Goal: Communication & Community: Answer question/provide support

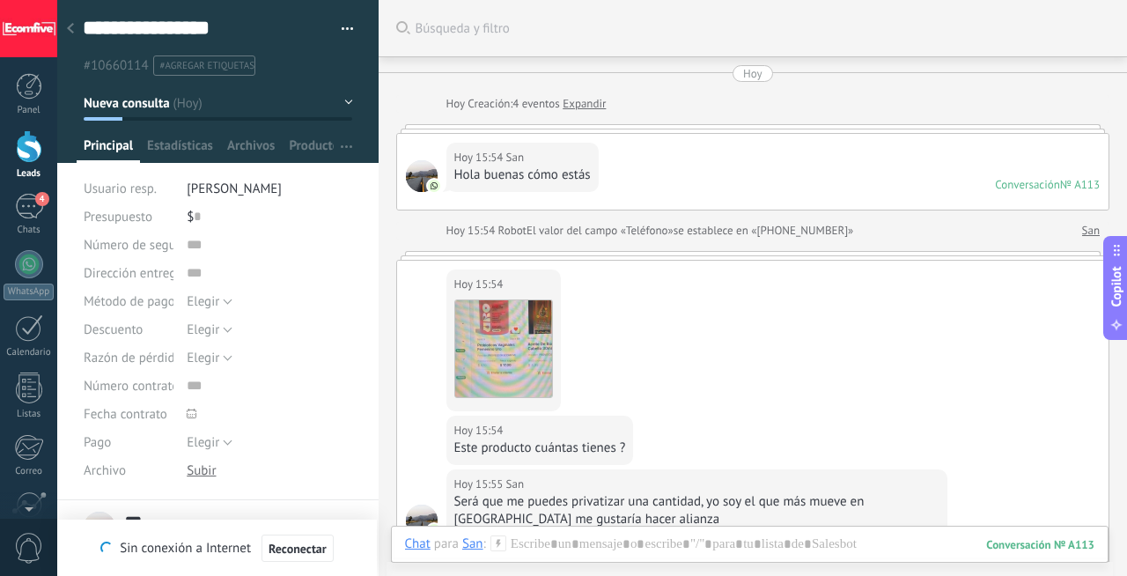
scroll to position [18, 0]
click at [15, 209] on div "4" at bounding box center [29, 207] width 28 height 26
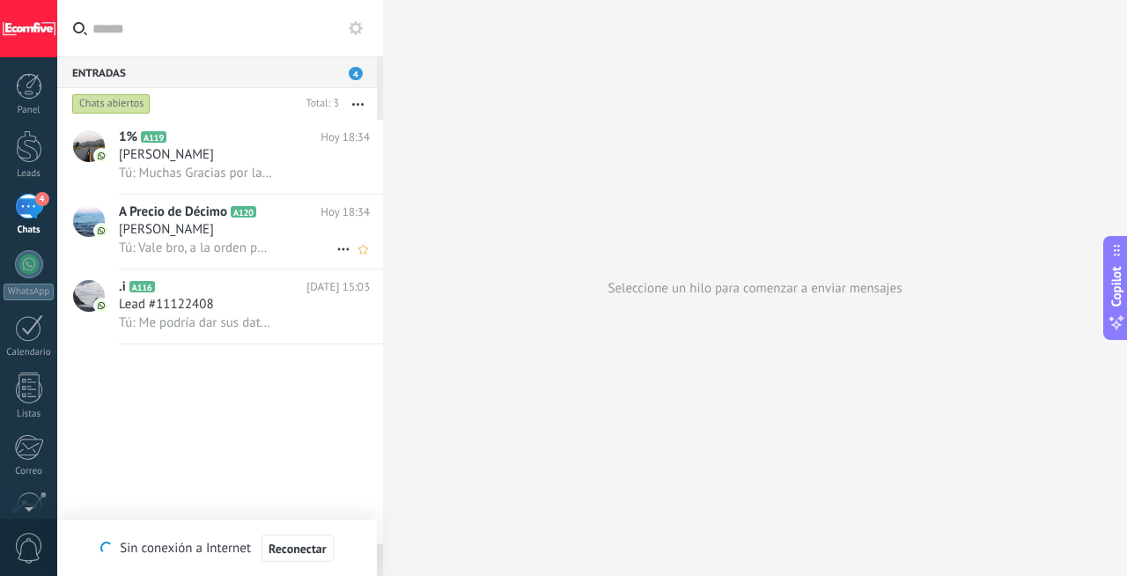
click at [265, 229] on div "[PERSON_NAME]" at bounding box center [244, 230] width 251 height 18
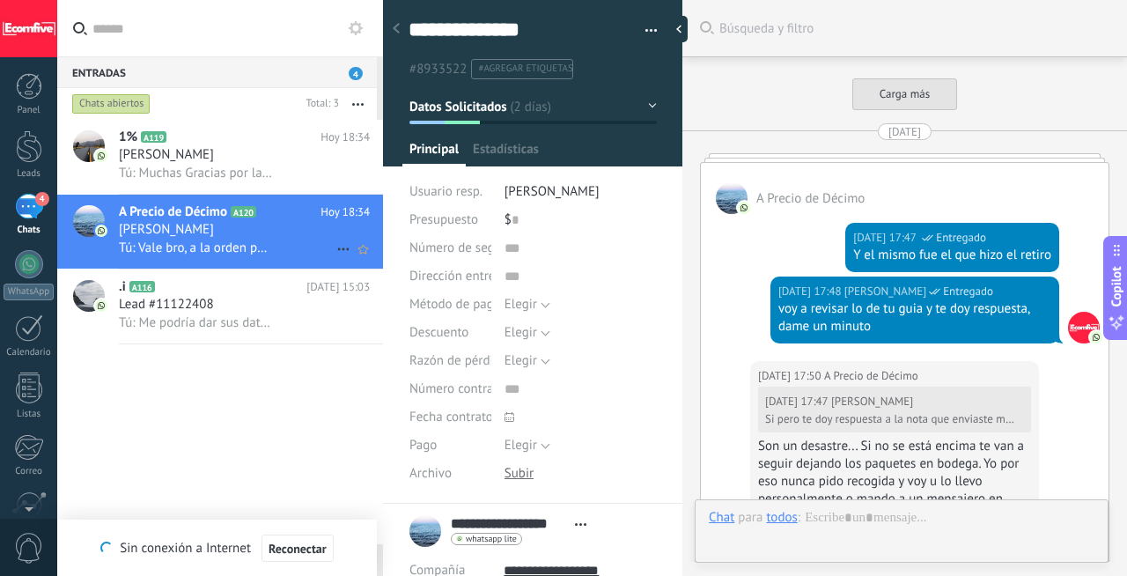
scroll to position [4243, 0]
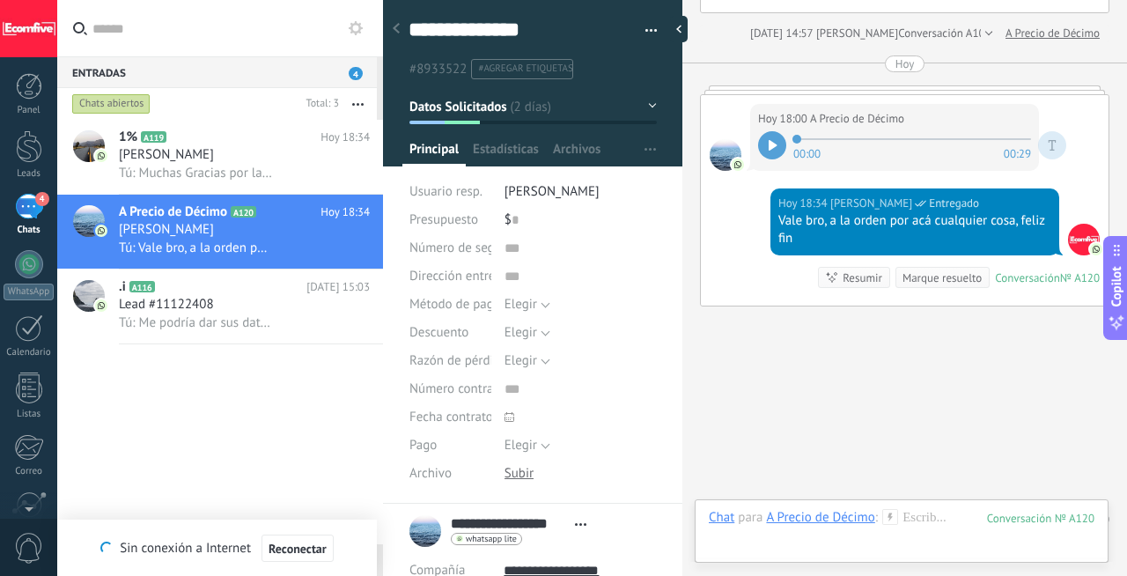
click at [939, 269] on div "Marque resuelto" at bounding box center [941, 277] width 79 height 17
click at [261, 161] on div "[PERSON_NAME]" at bounding box center [244, 155] width 251 height 18
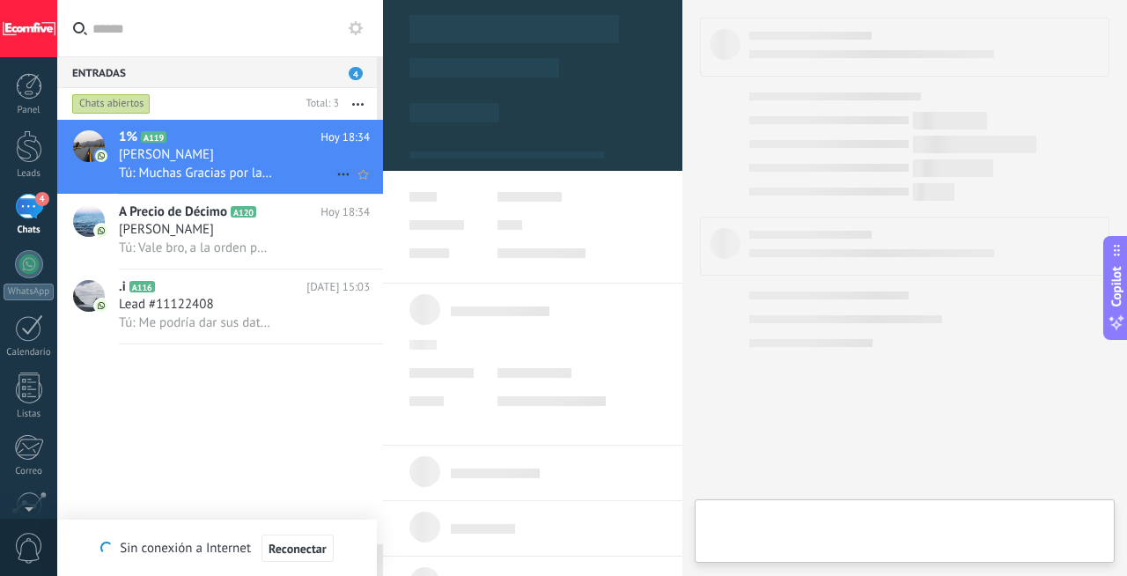
type textarea "***"
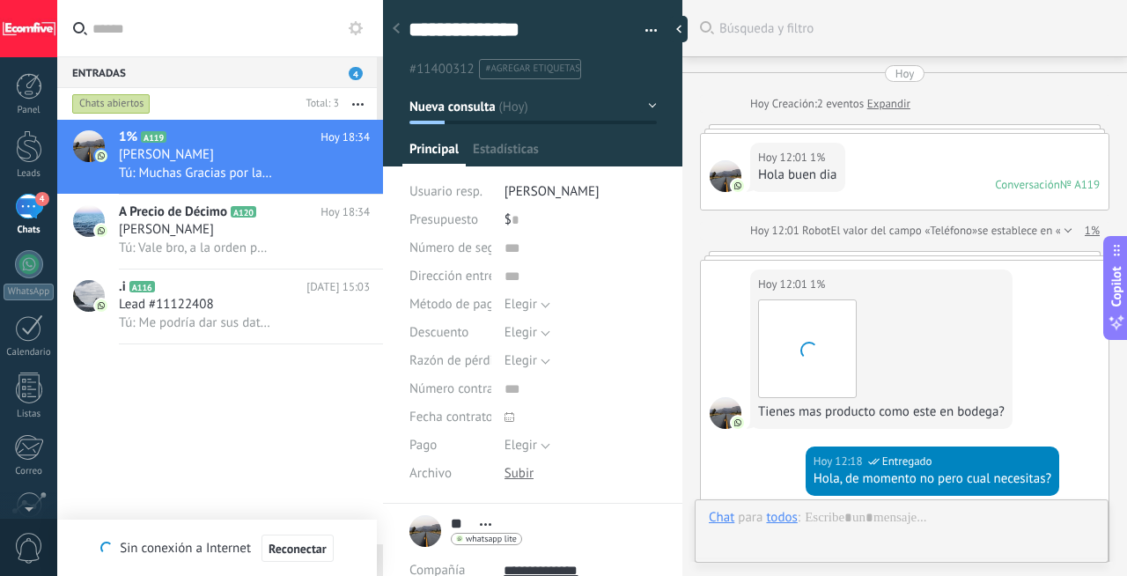
scroll to position [847, 0]
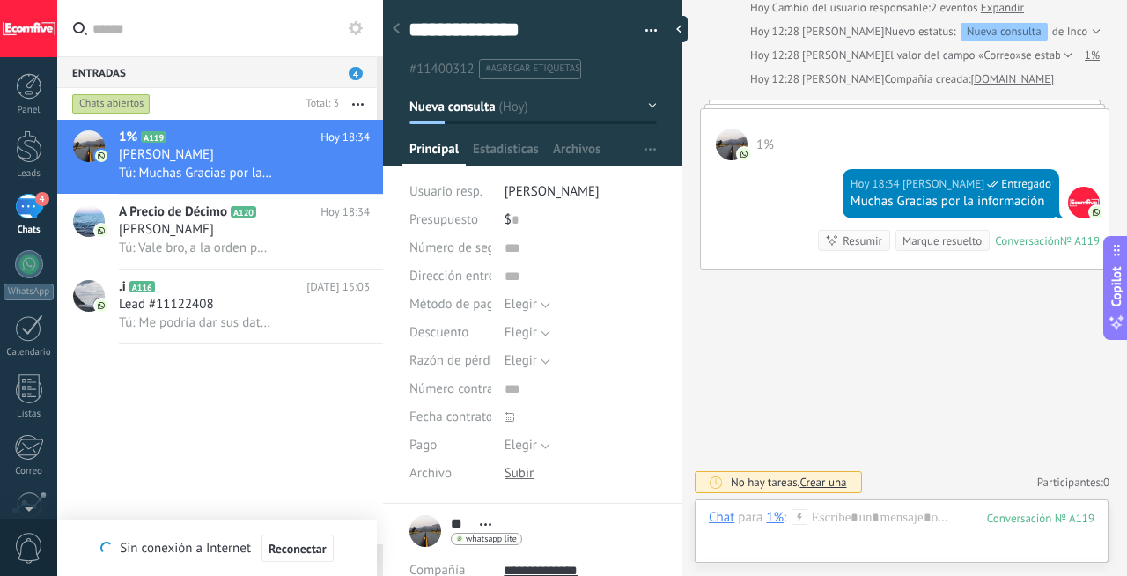
click at [931, 243] on div "Marque resuelto" at bounding box center [941, 240] width 79 height 17
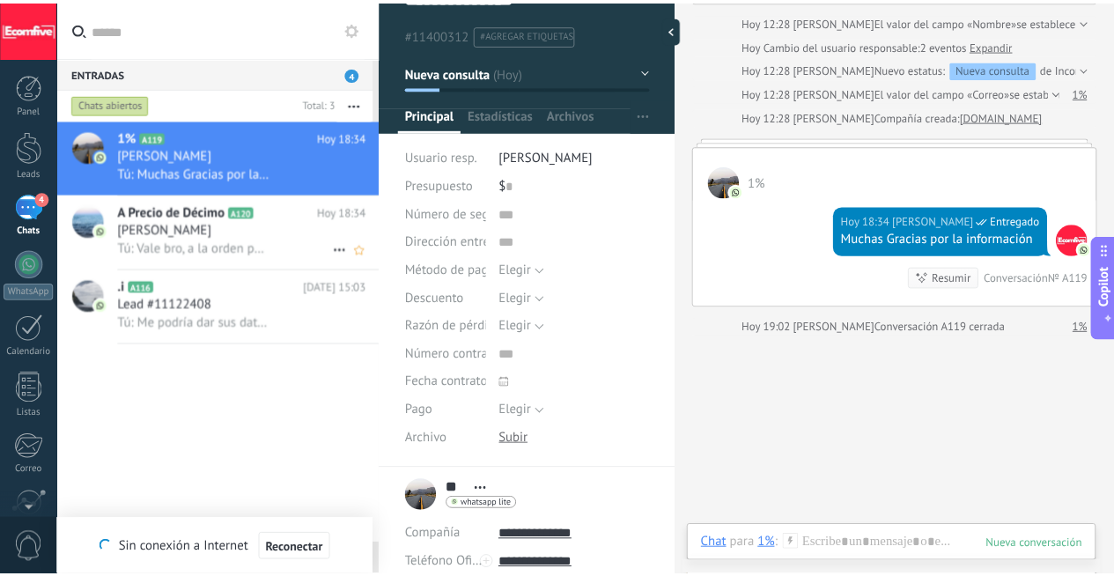
scroll to position [0, 0]
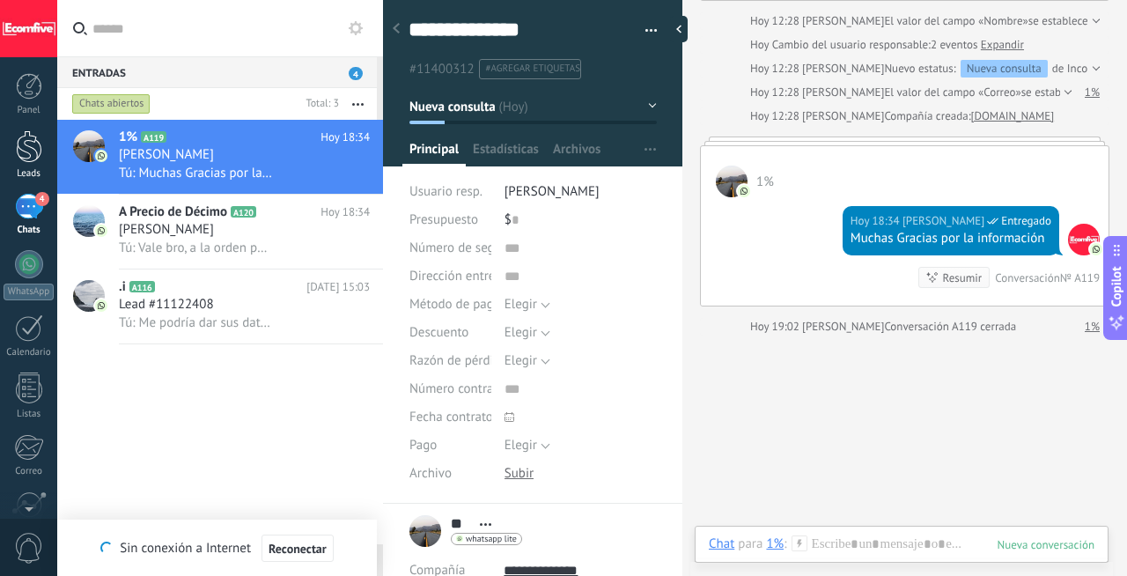
click at [38, 143] on div at bounding box center [29, 146] width 26 height 33
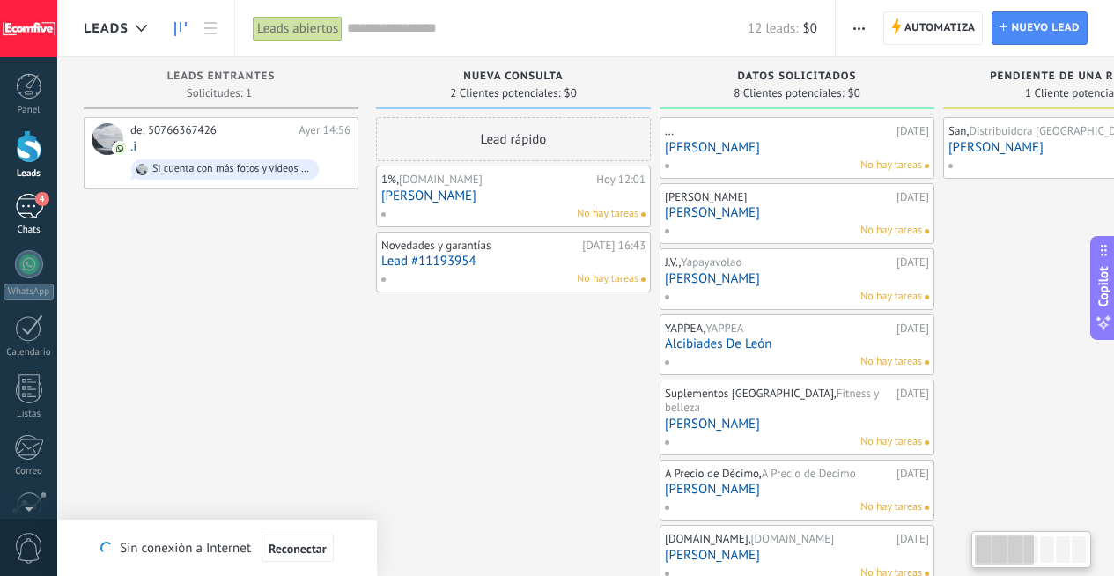
click at [33, 195] on div "4" at bounding box center [29, 207] width 28 height 26
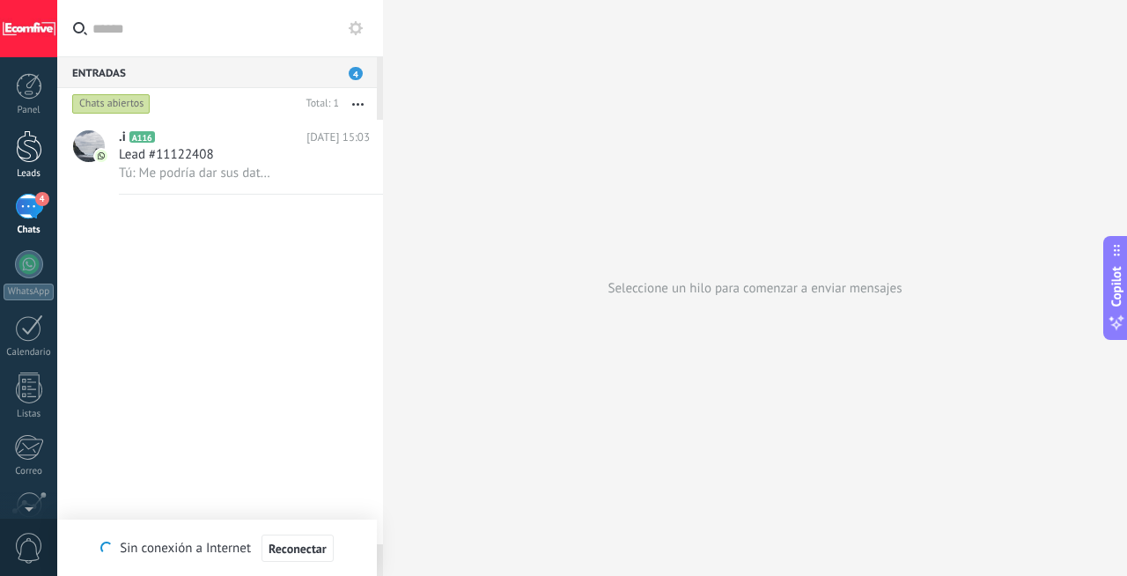
click at [18, 135] on div at bounding box center [29, 146] width 26 height 33
